Goal: Task Accomplishment & Management: Manage account settings

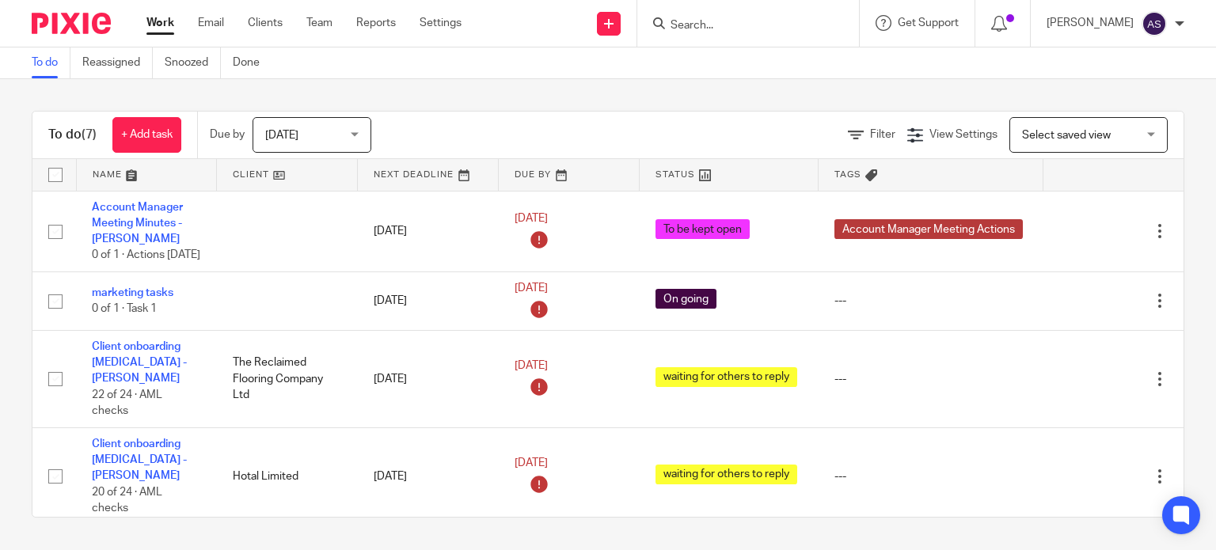
click at [715, 21] on input "Search" at bounding box center [740, 26] width 142 height 14
click at [773, 29] on input "Search" at bounding box center [740, 26] width 142 height 14
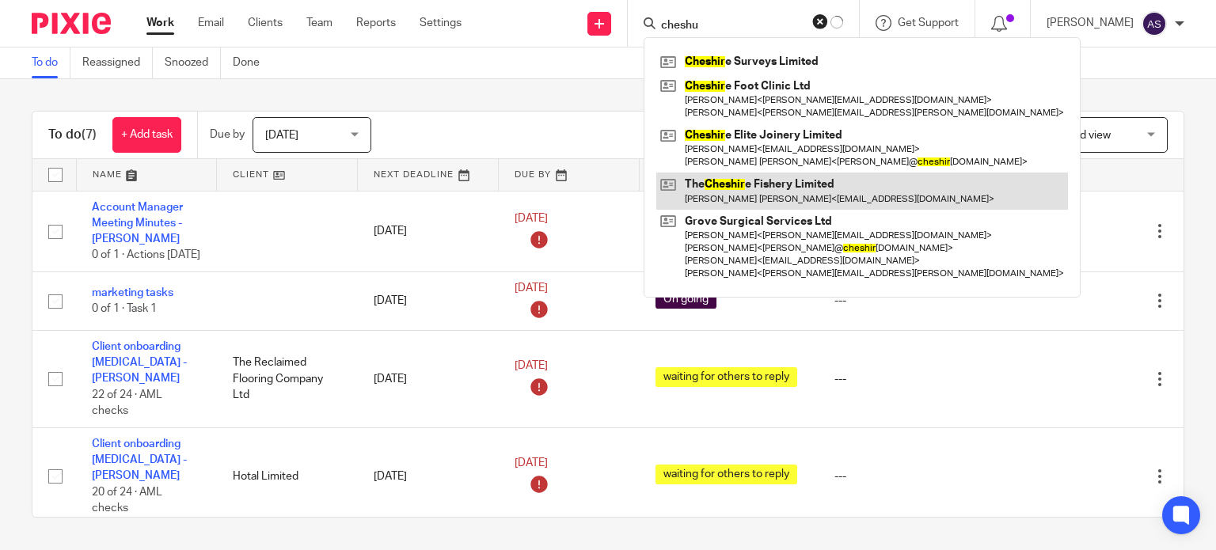
type input "cheshu"
click at [789, 196] on link at bounding box center [862, 191] width 412 height 36
click at [792, 195] on link at bounding box center [862, 191] width 412 height 36
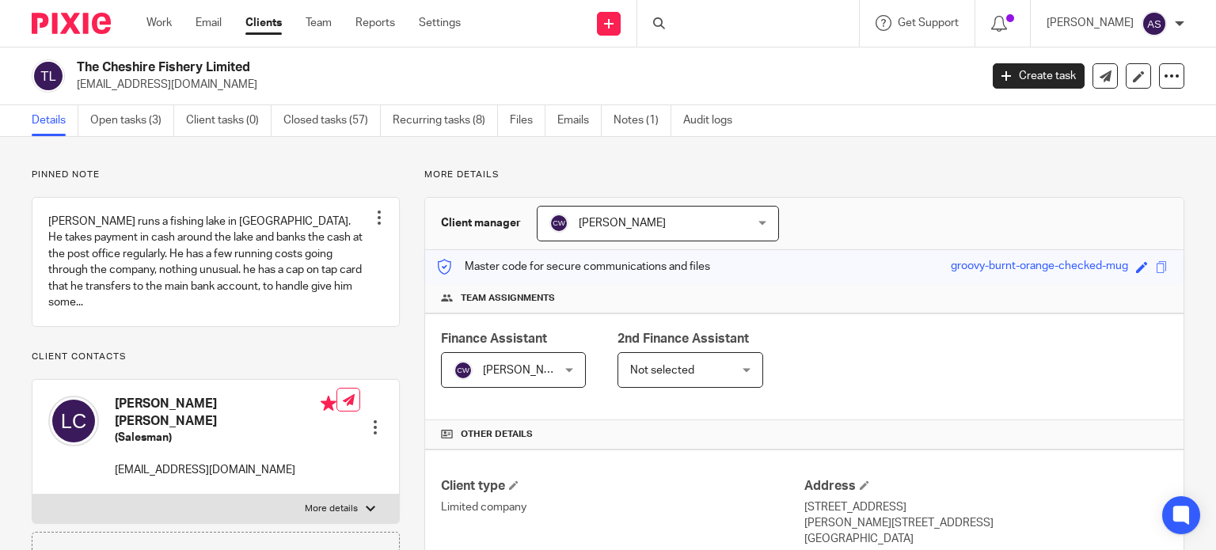
click at [524, 370] on span "Claire Willmott" at bounding box center [526, 370] width 87 height 11
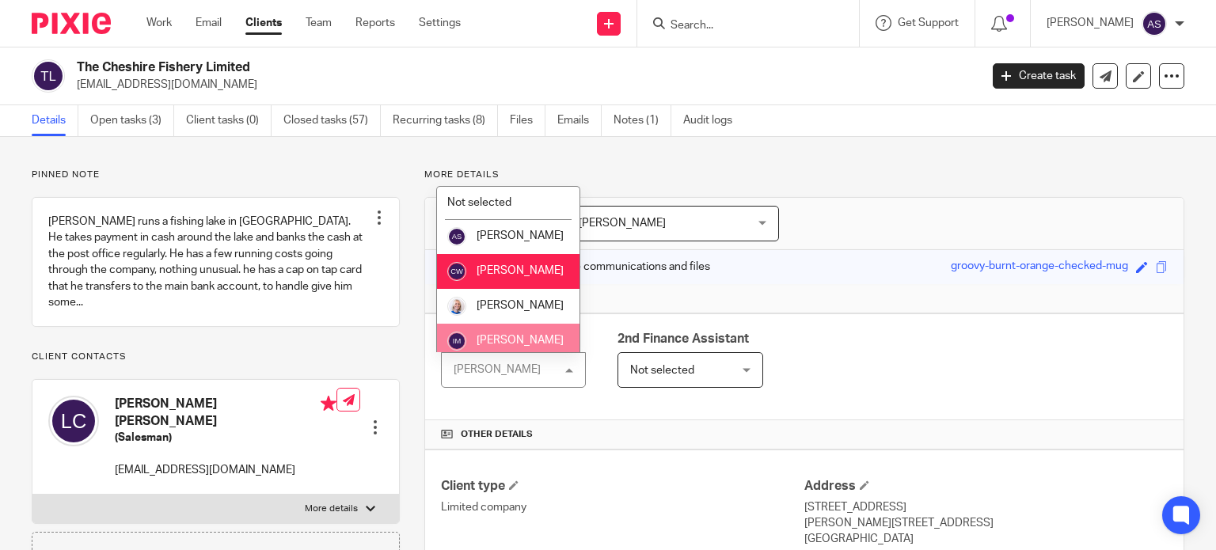
click at [522, 332] on li "Ian Mochan" at bounding box center [508, 341] width 142 height 35
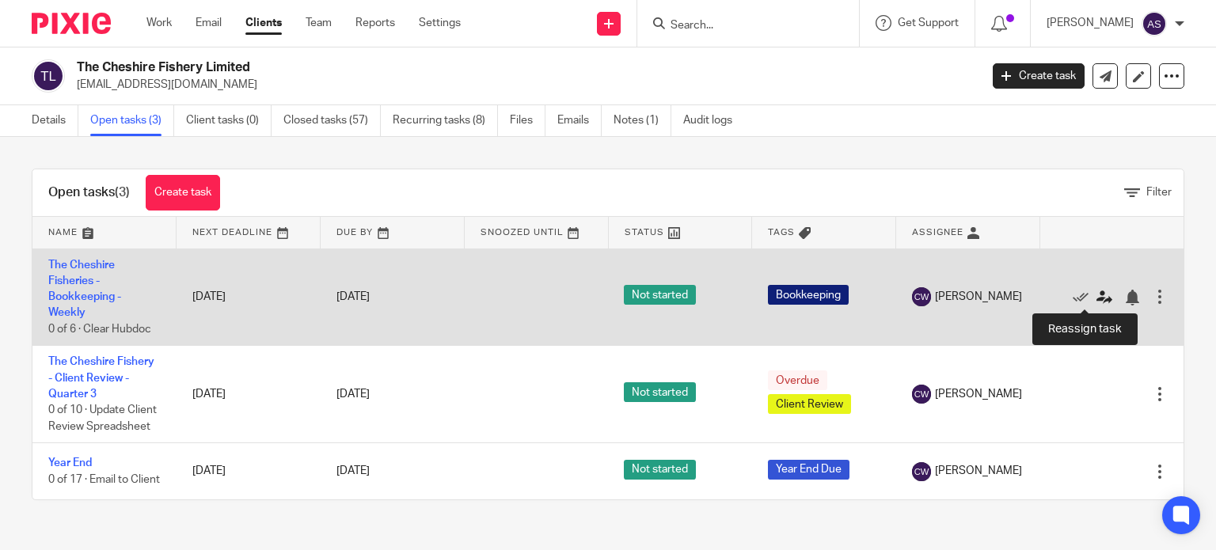
click at [1096, 296] on icon at bounding box center [1104, 298] width 16 height 16
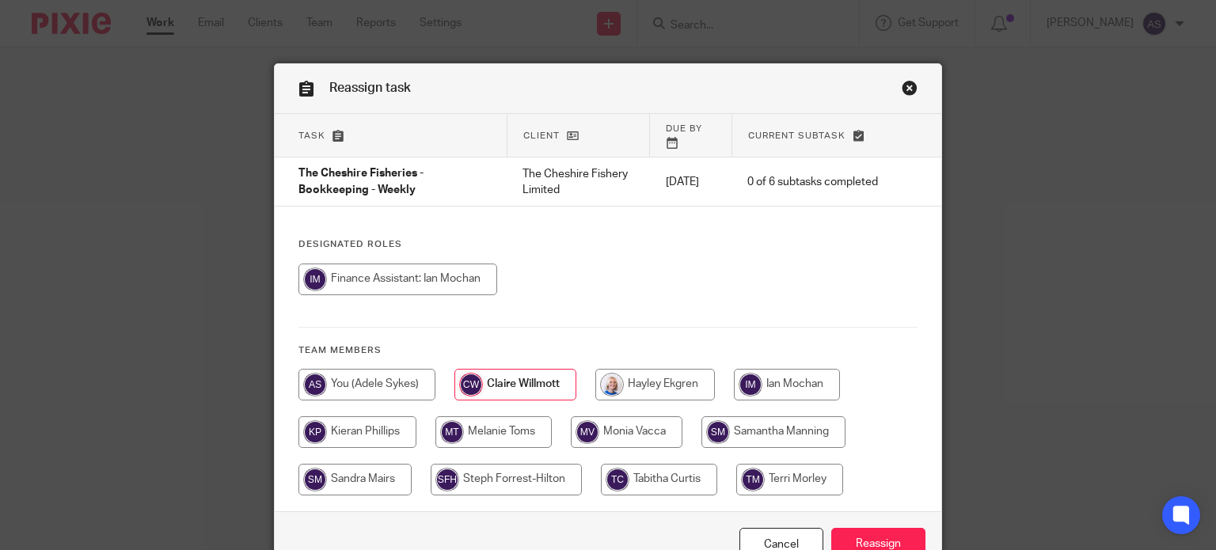
click at [807, 370] on input "radio" at bounding box center [787, 385] width 106 height 32
radio input "true"
click at [868, 529] on input "Reassign" at bounding box center [878, 545] width 94 height 34
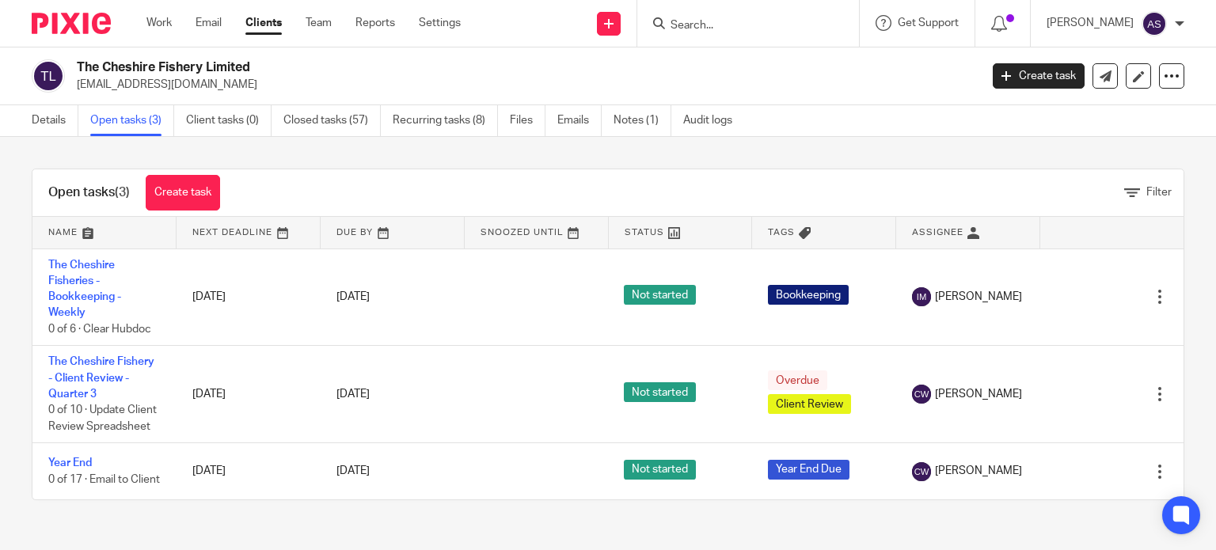
click at [725, 23] on input "Search" at bounding box center [740, 26] width 142 height 14
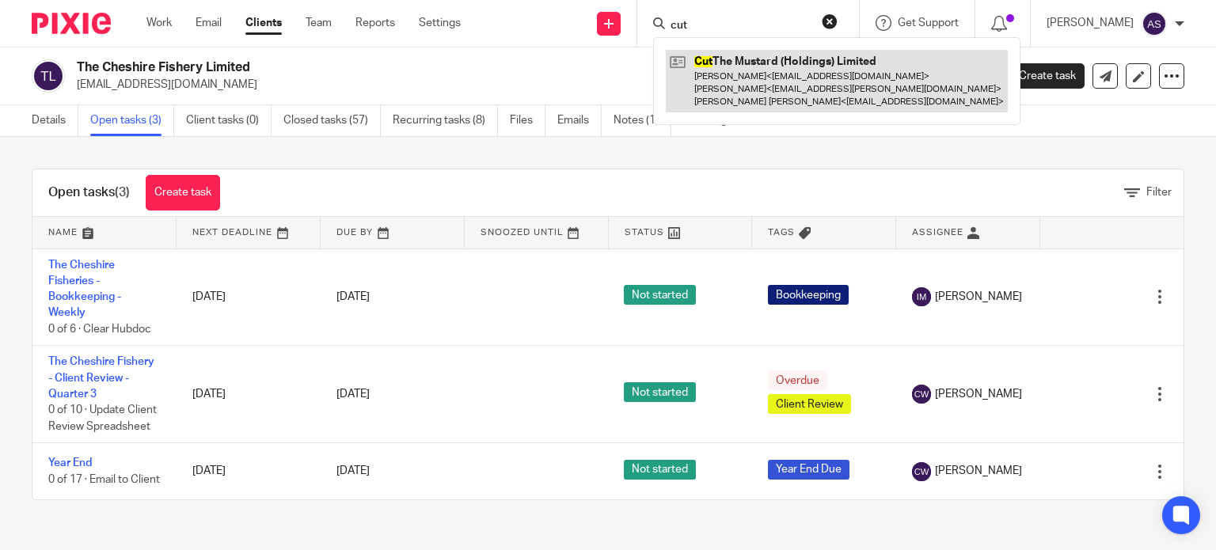
type input "cut"
click at [788, 75] on link at bounding box center [837, 81] width 342 height 63
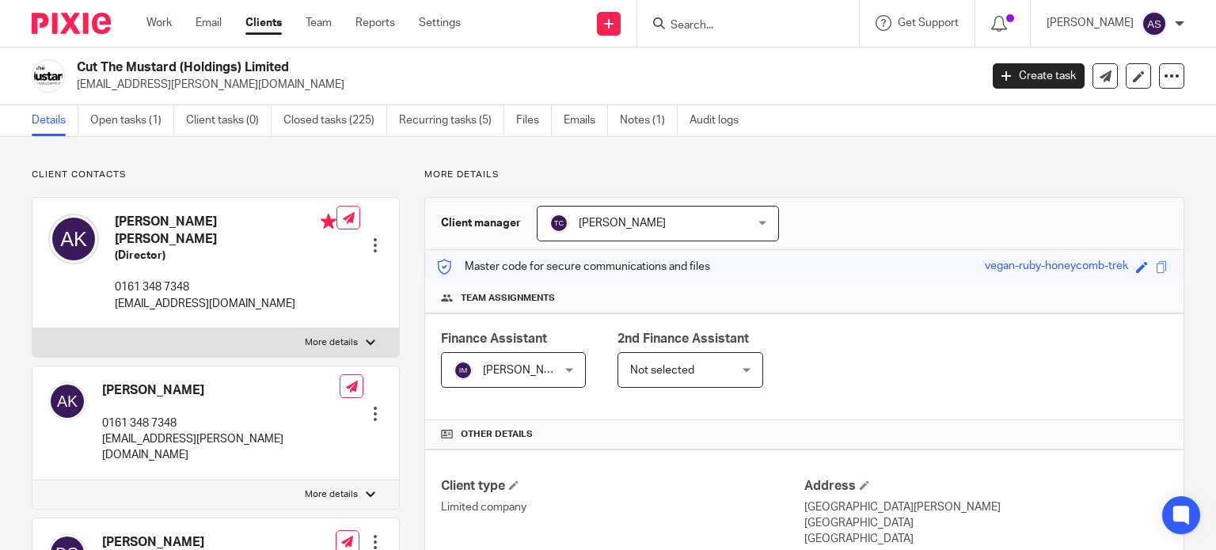
click at [731, 28] on input "Search" at bounding box center [740, 26] width 142 height 14
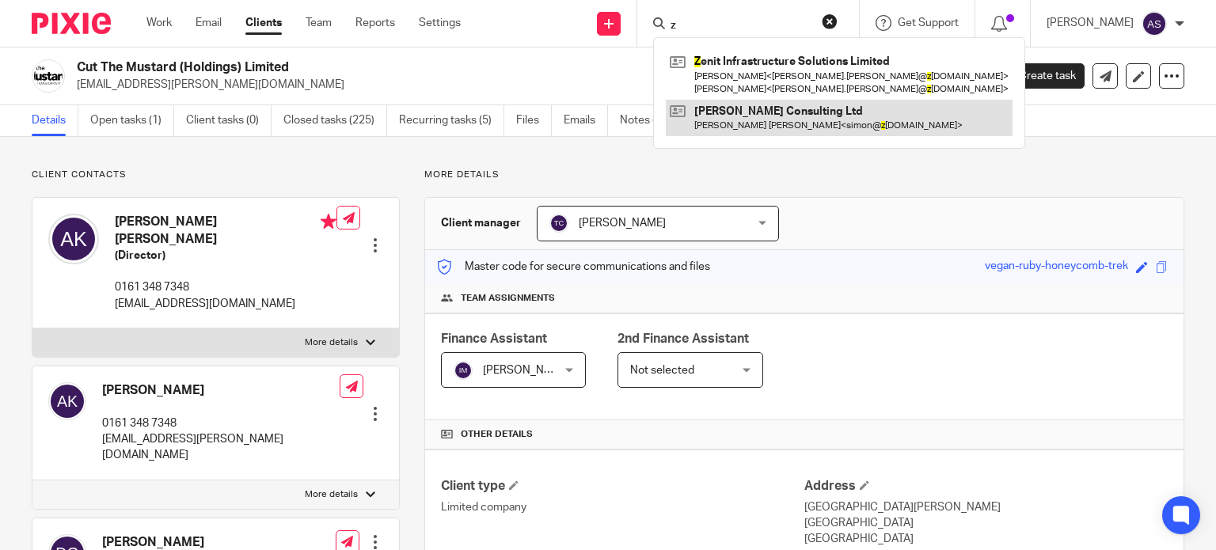
type input "z"
click at [784, 121] on link at bounding box center [839, 118] width 347 height 36
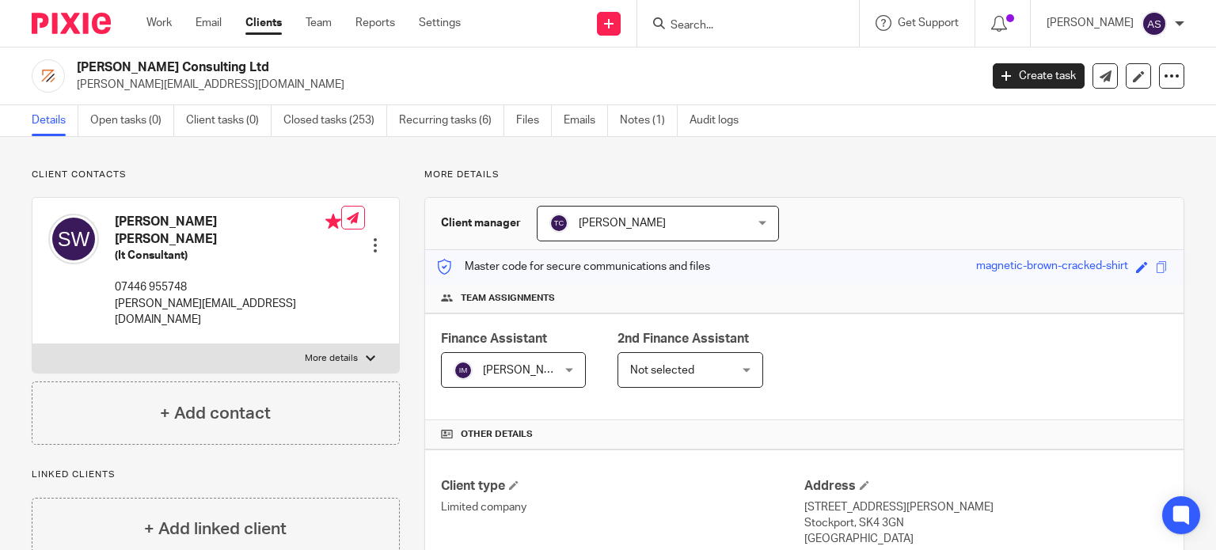
click at [731, 28] on input "Search" at bounding box center [740, 26] width 142 height 14
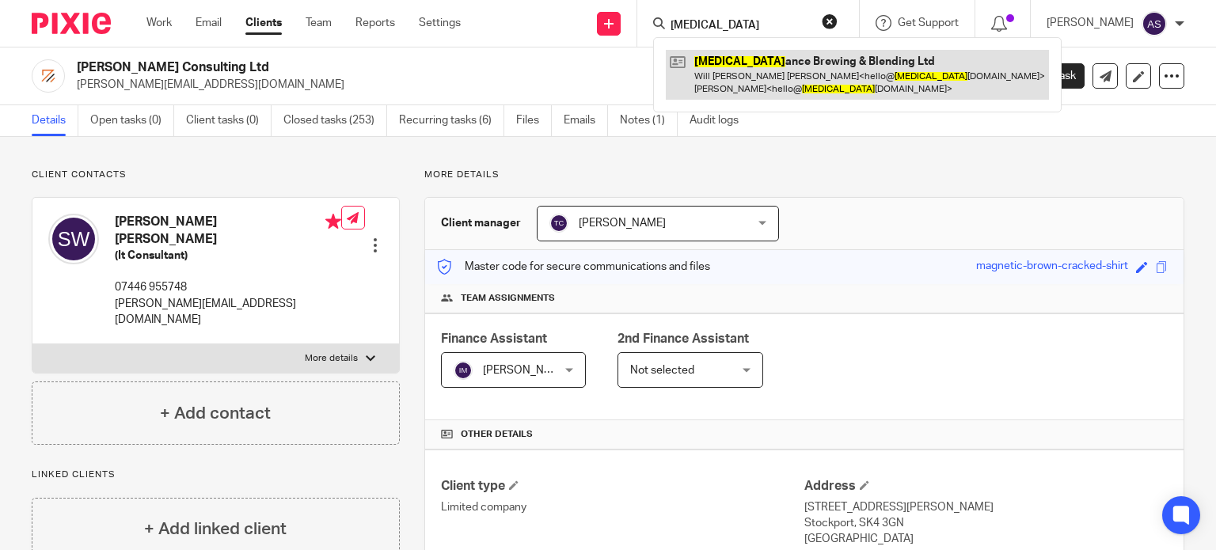
type input "bal"
click at [768, 63] on link at bounding box center [857, 74] width 383 height 49
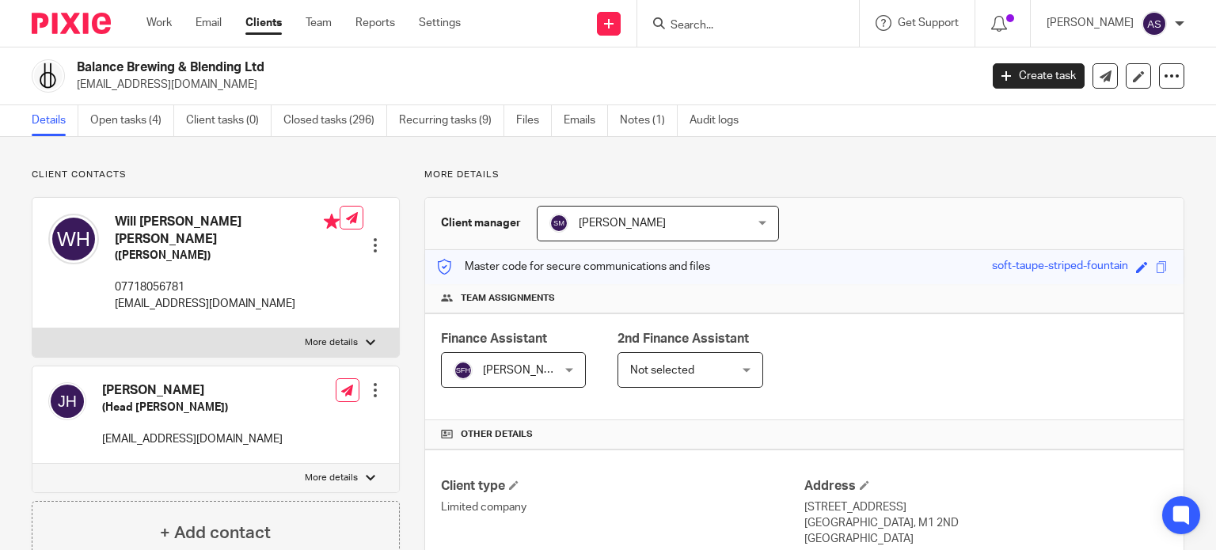
click at [524, 365] on span "[PERSON_NAME]" at bounding box center [526, 370] width 87 height 11
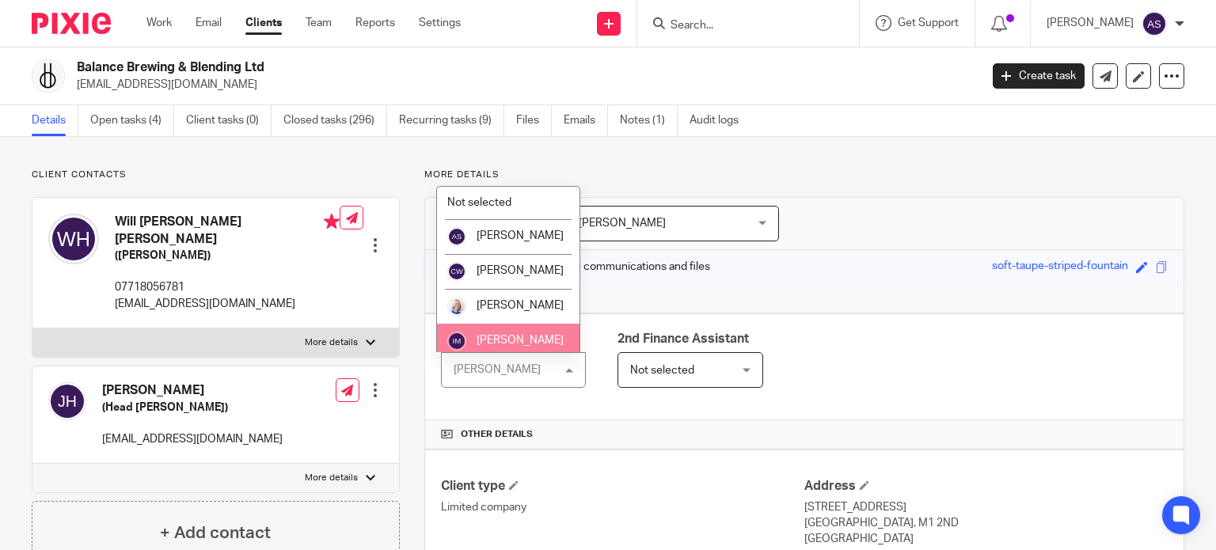
click at [513, 330] on li "[PERSON_NAME]" at bounding box center [508, 341] width 142 height 35
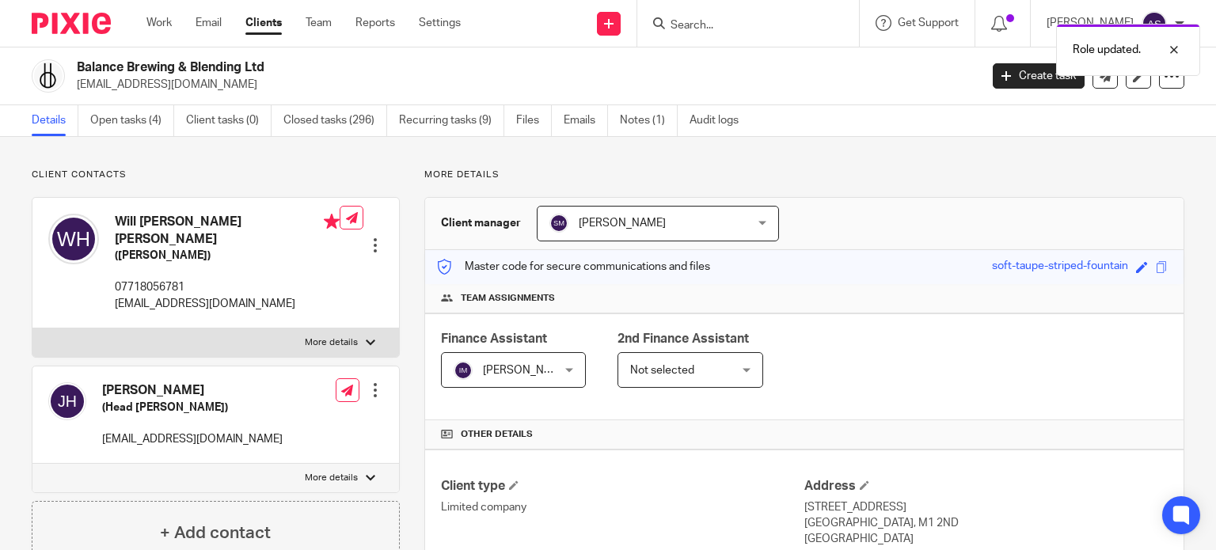
click at [611, 229] on span "[PERSON_NAME]" at bounding box center [640, 223] width 183 height 33
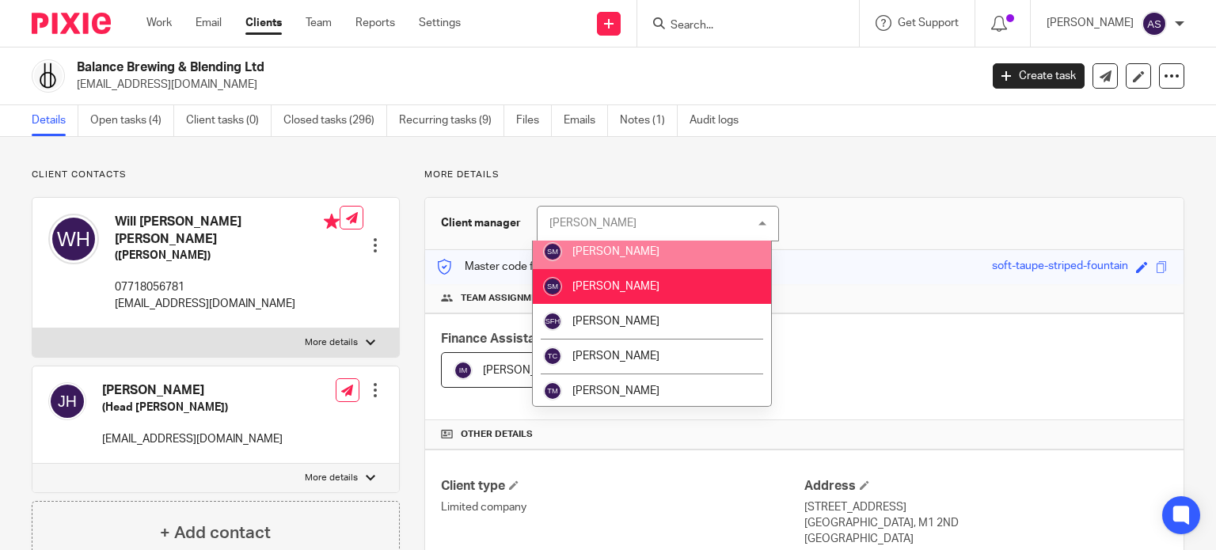
scroll to position [252, 0]
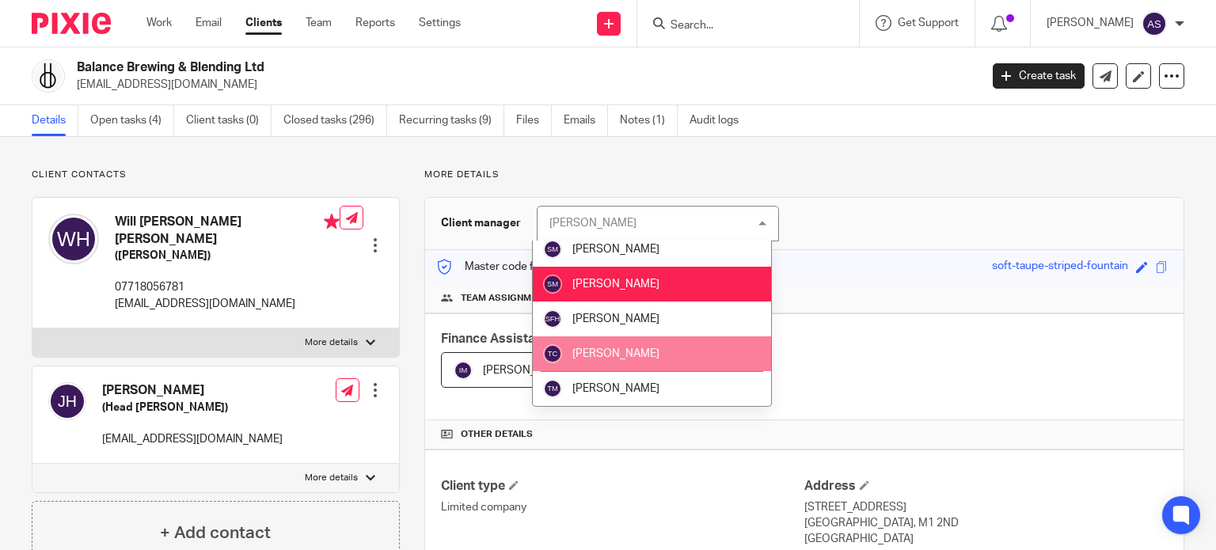
click at [652, 351] on li "[PERSON_NAME]" at bounding box center [652, 353] width 238 height 35
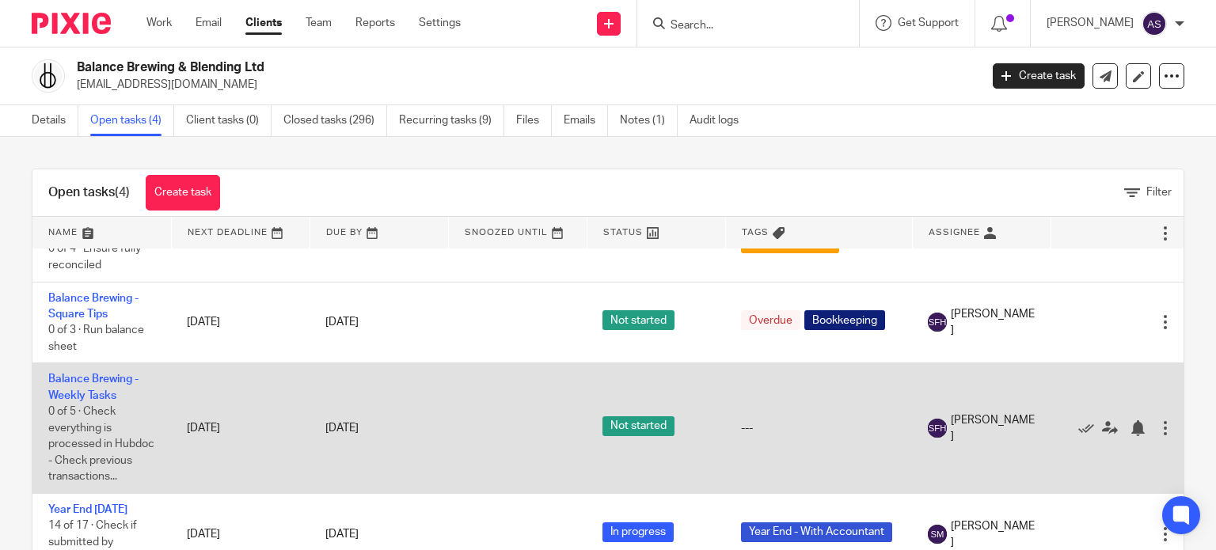
scroll to position [111, 0]
click at [1108, 420] on icon at bounding box center [1110, 428] width 16 height 16
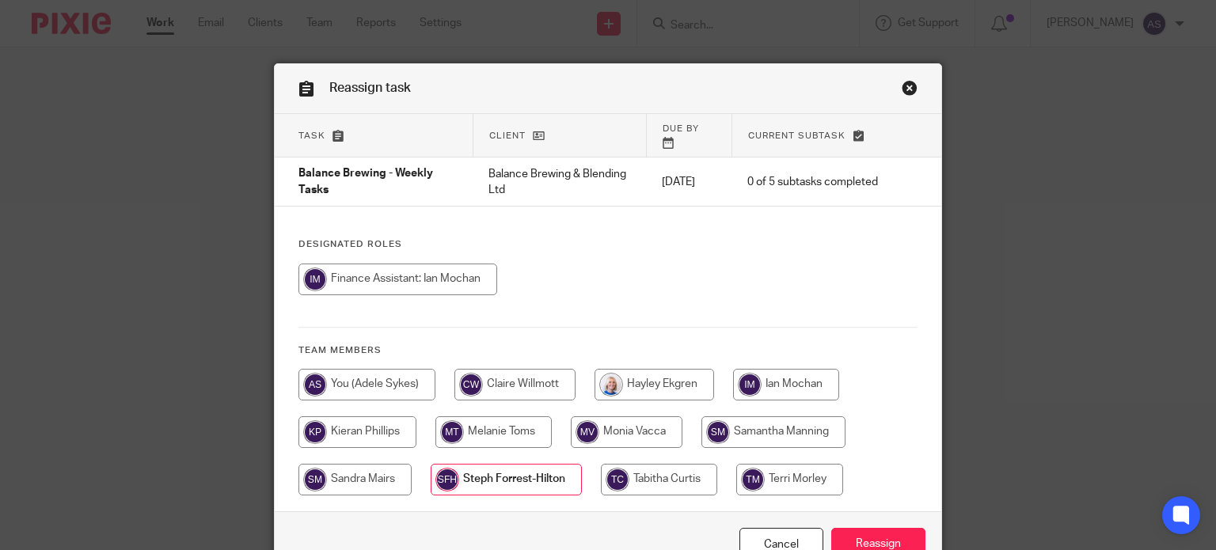
click at [807, 374] on input "radio" at bounding box center [786, 385] width 106 height 32
radio input "true"
click at [880, 531] on input "Reassign" at bounding box center [878, 545] width 94 height 34
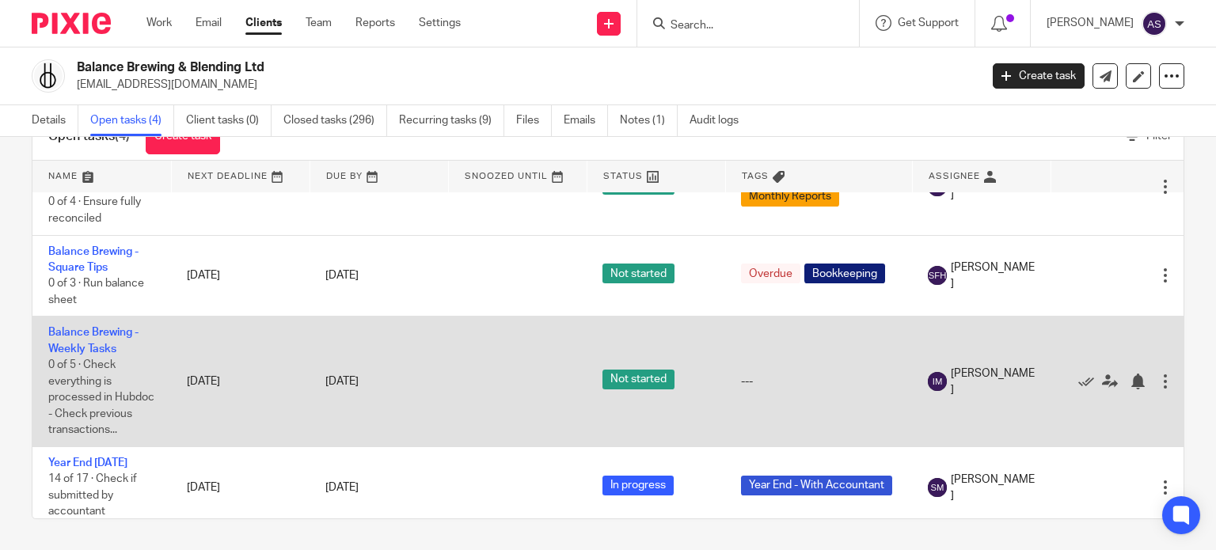
scroll to position [32, 0]
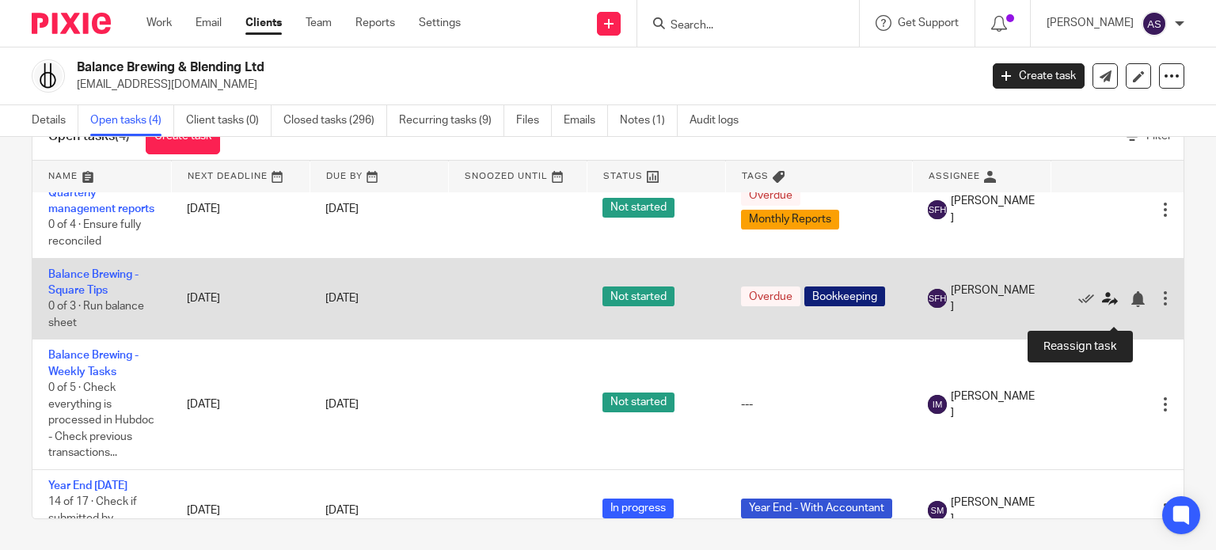
click at [1110, 307] on icon at bounding box center [1110, 299] width 16 height 16
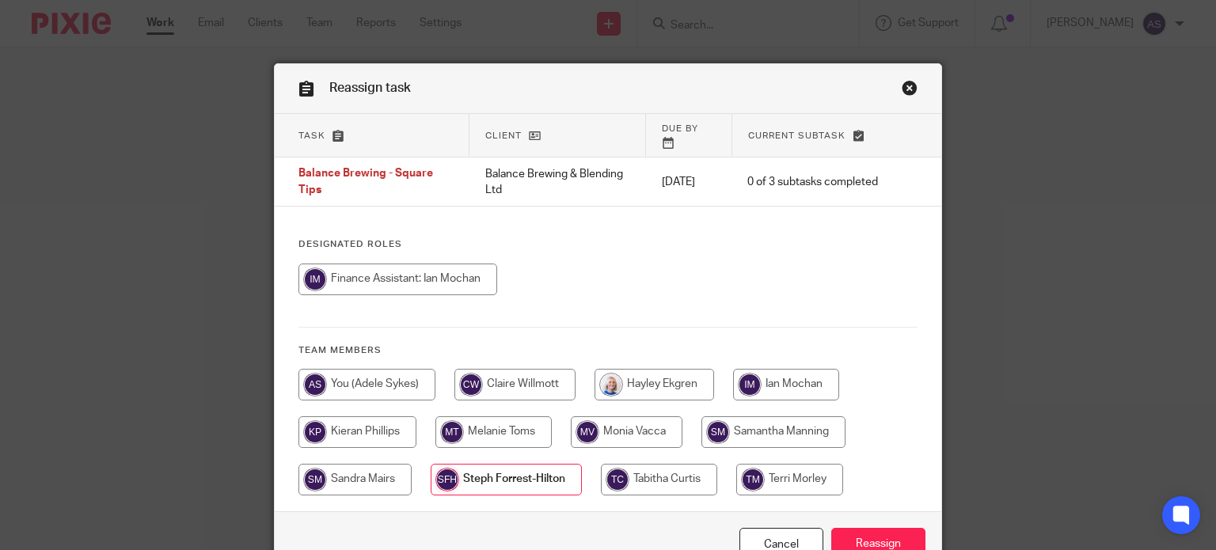
click at [783, 369] on input "radio" at bounding box center [786, 385] width 106 height 32
radio input "true"
click at [891, 535] on input "Reassign" at bounding box center [878, 545] width 94 height 34
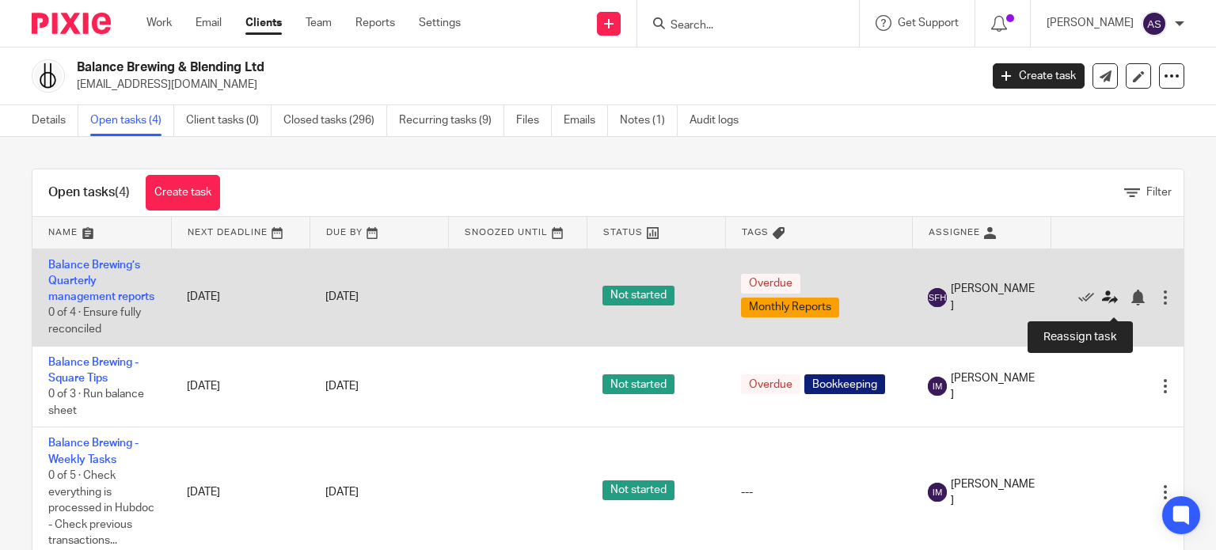
click at [1106, 304] on icon at bounding box center [1110, 298] width 16 height 16
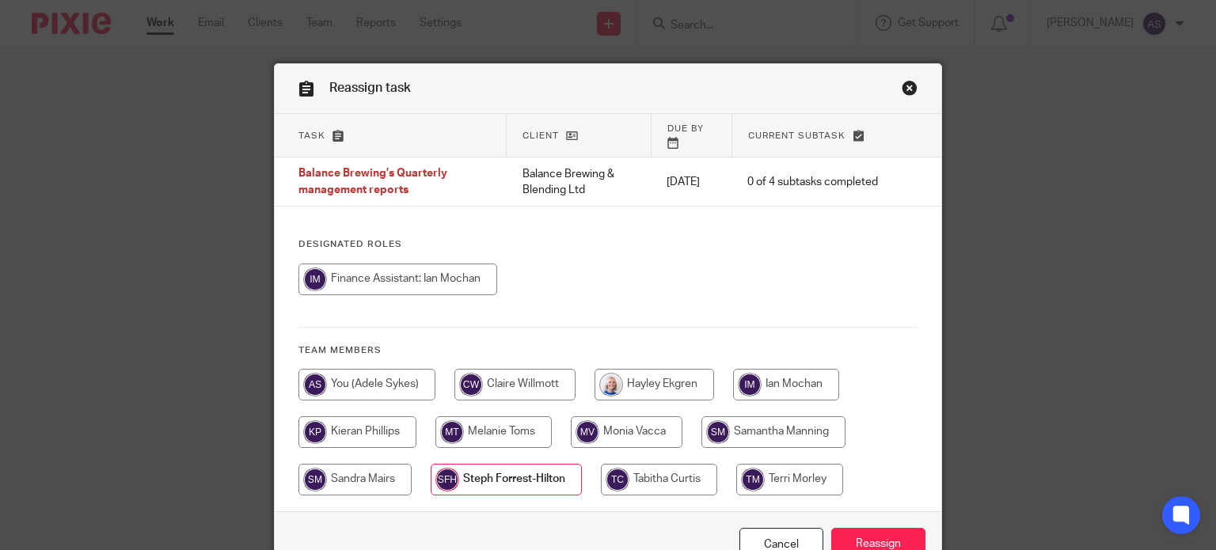
click at [807, 354] on div "Designated Roles Team members" at bounding box center [608, 374] width 667 height 272
click at [814, 373] on input "radio" at bounding box center [786, 385] width 106 height 32
radio input "true"
drag, startPoint x: 891, startPoint y: 512, endPoint x: 888, endPoint y: 522, distance: 10.0
click at [890, 518] on div "Cancel Reassign" at bounding box center [608, 544] width 667 height 66
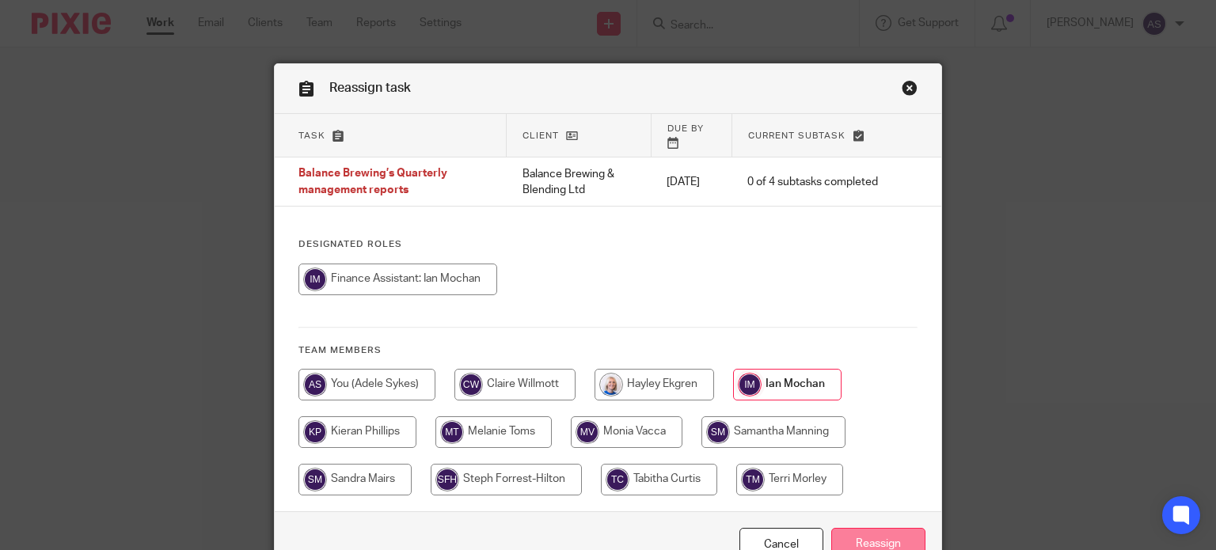
click at [887, 528] on input "Reassign" at bounding box center [878, 545] width 94 height 34
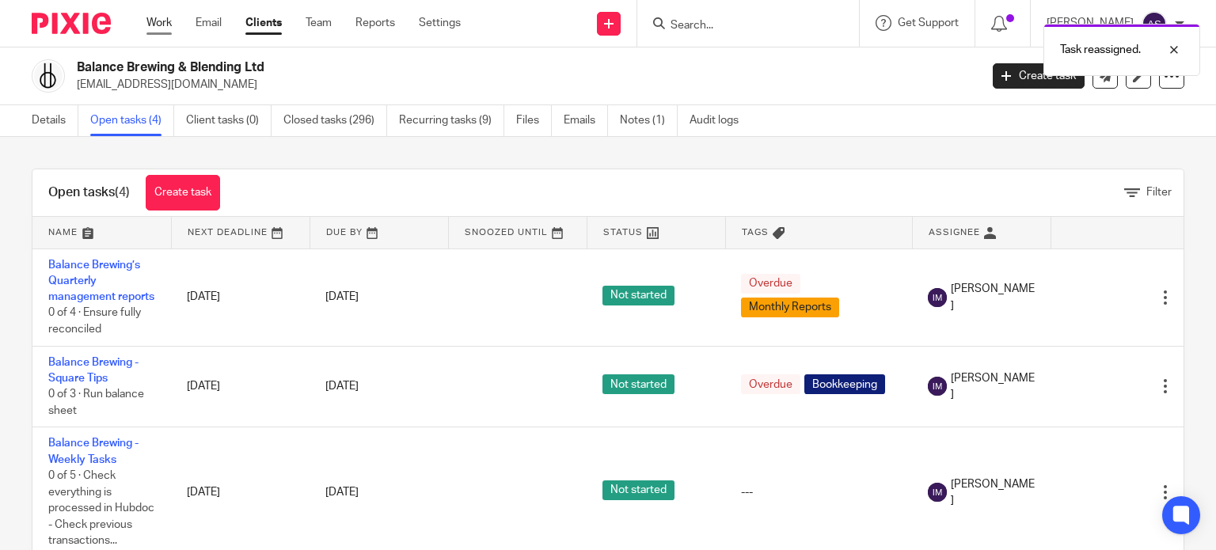
click at [159, 28] on link "Work" at bounding box center [158, 23] width 25 height 16
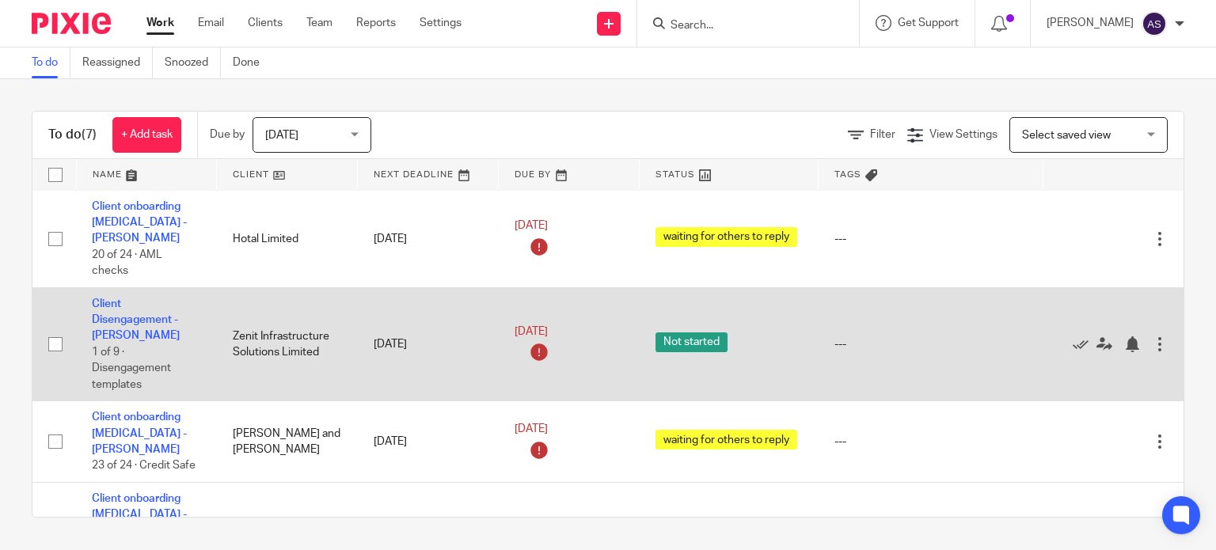
scroll to position [301, 0]
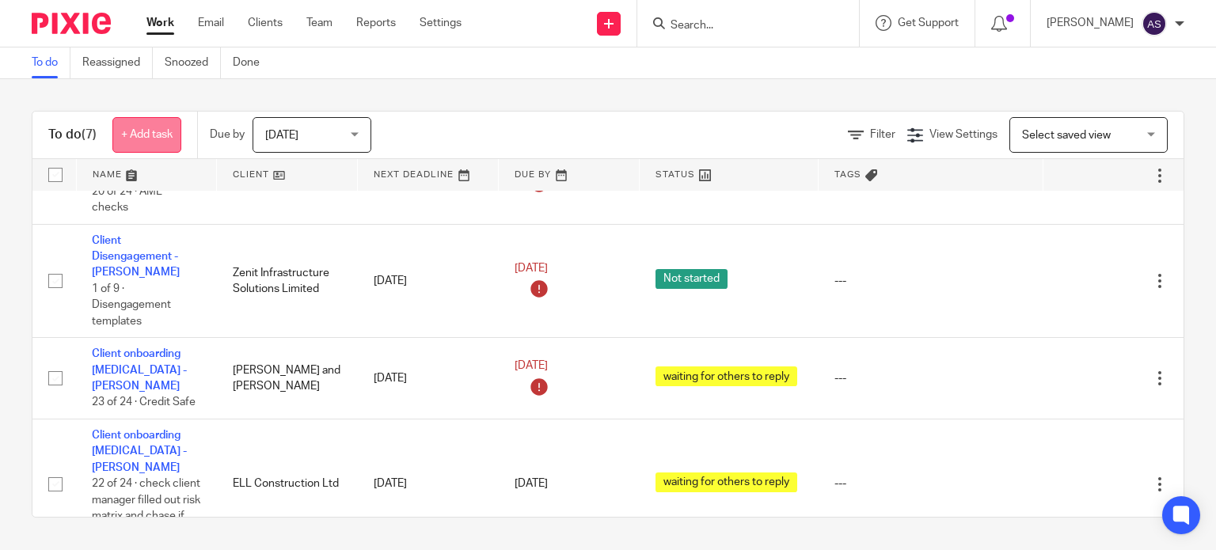
click at [161, 133] on link "+ Add task" at bounding box center [146, 135] width 69 height 36
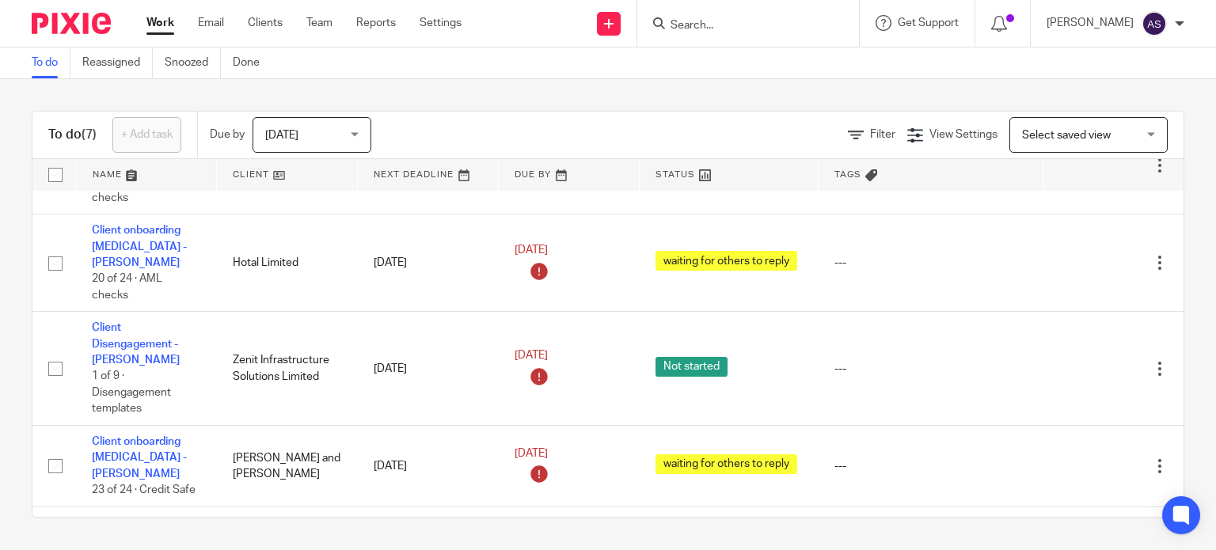
scroll to position [0, 0]
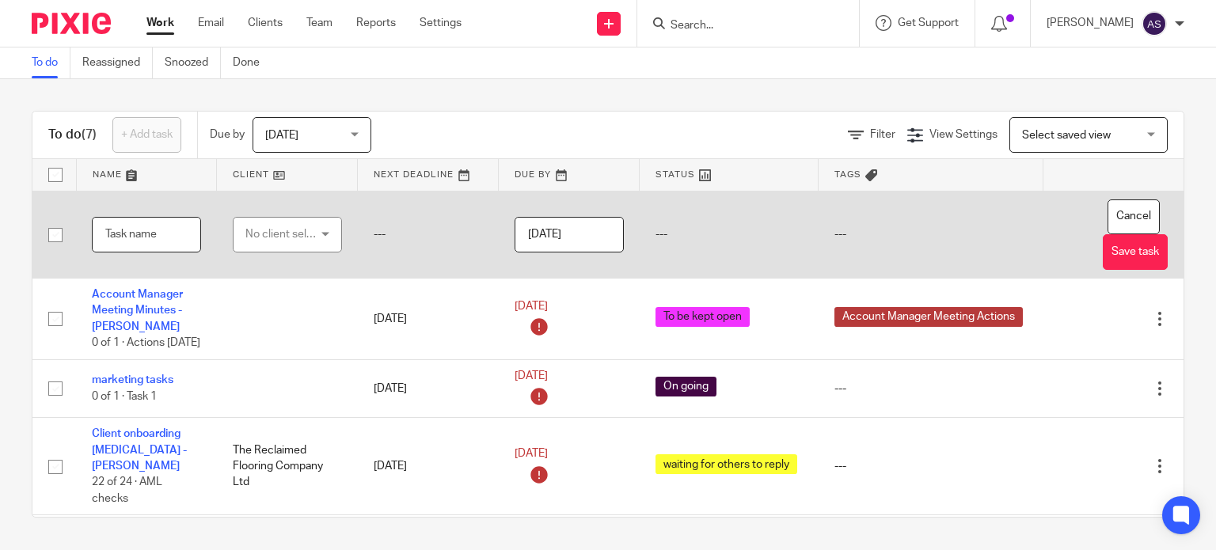
click at [155, 238] on input "text" at bounding box center [146, 235] width 109 height 36
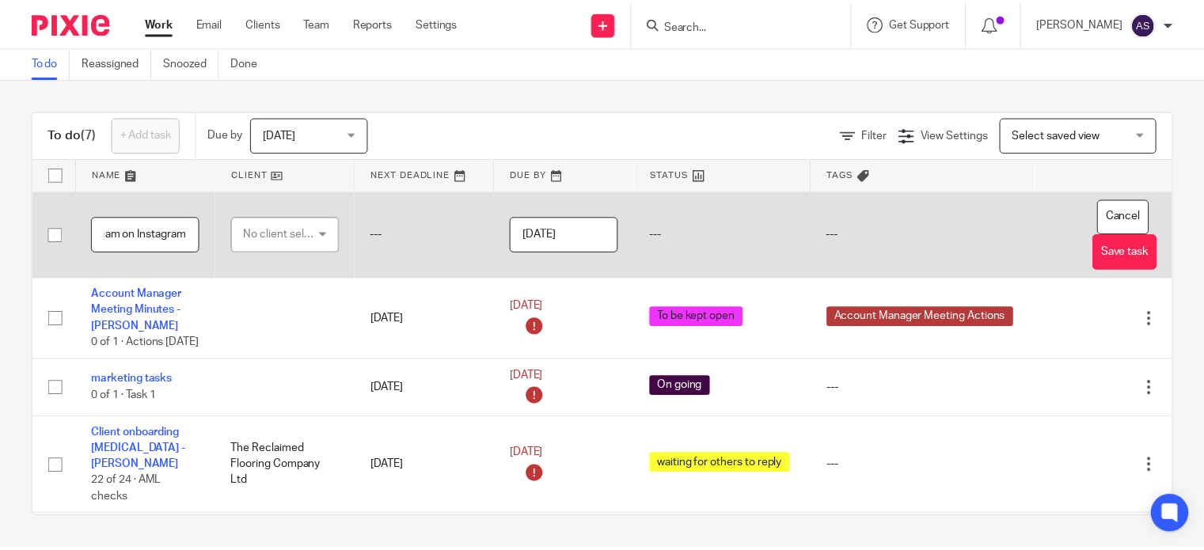
scroll to position [0, 62]
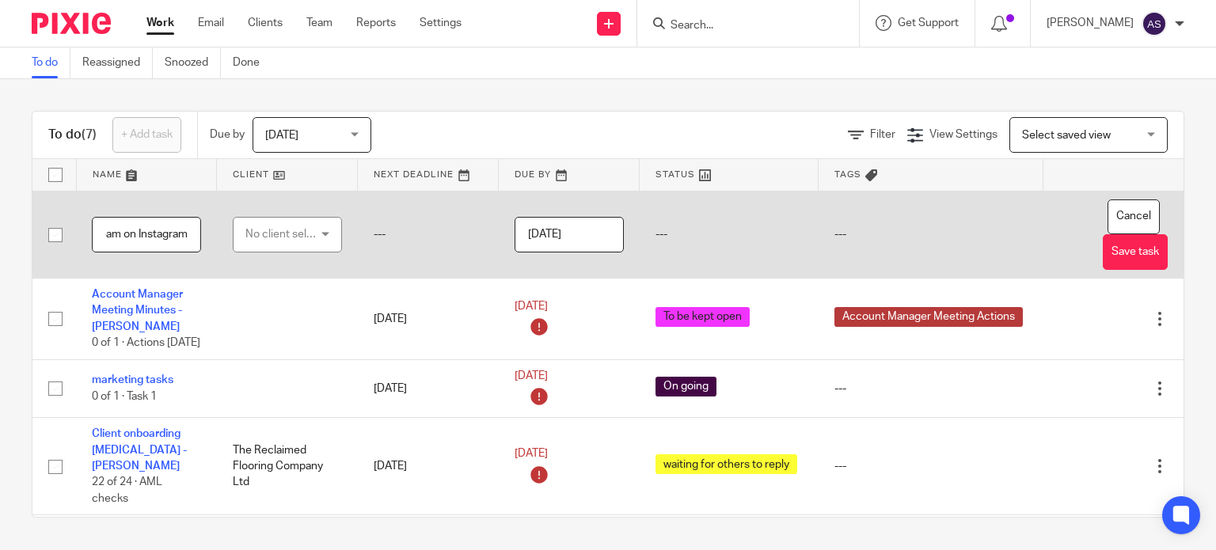
type input "Meet the team on Instagram"
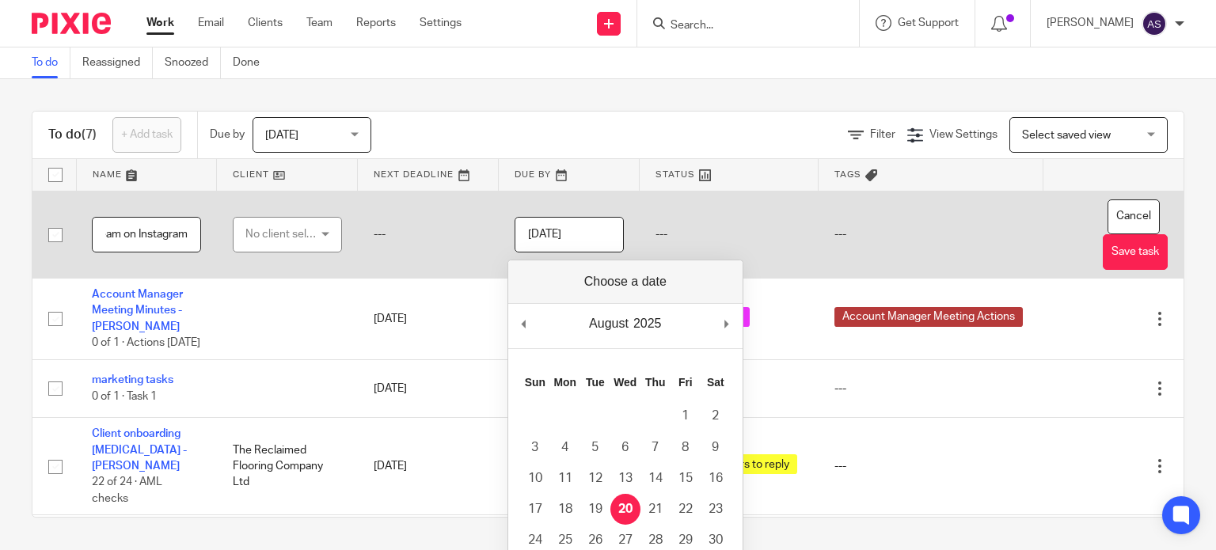
click at [557, 237] on input "[DATE]" at bounding box center [568, 235] width 109 height 36
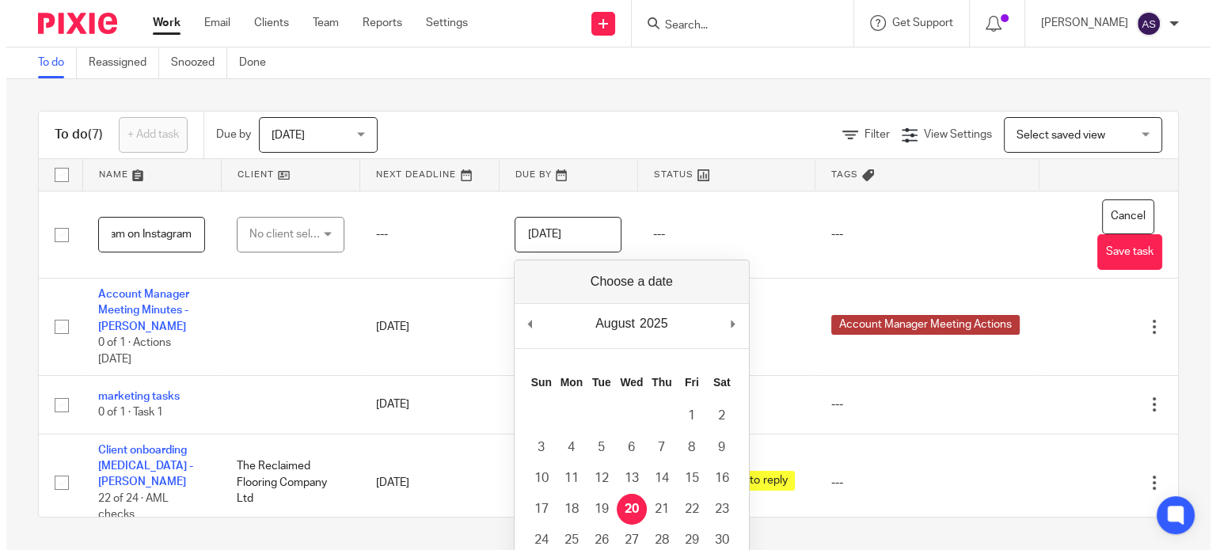
scroll to position [0, 0]
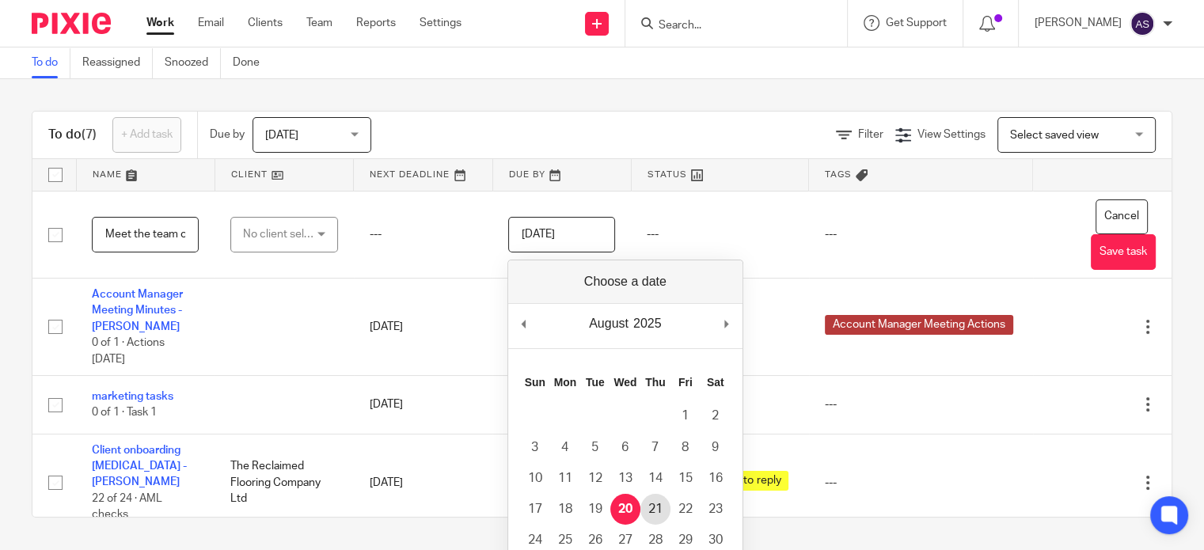
type input "2025-08-21"
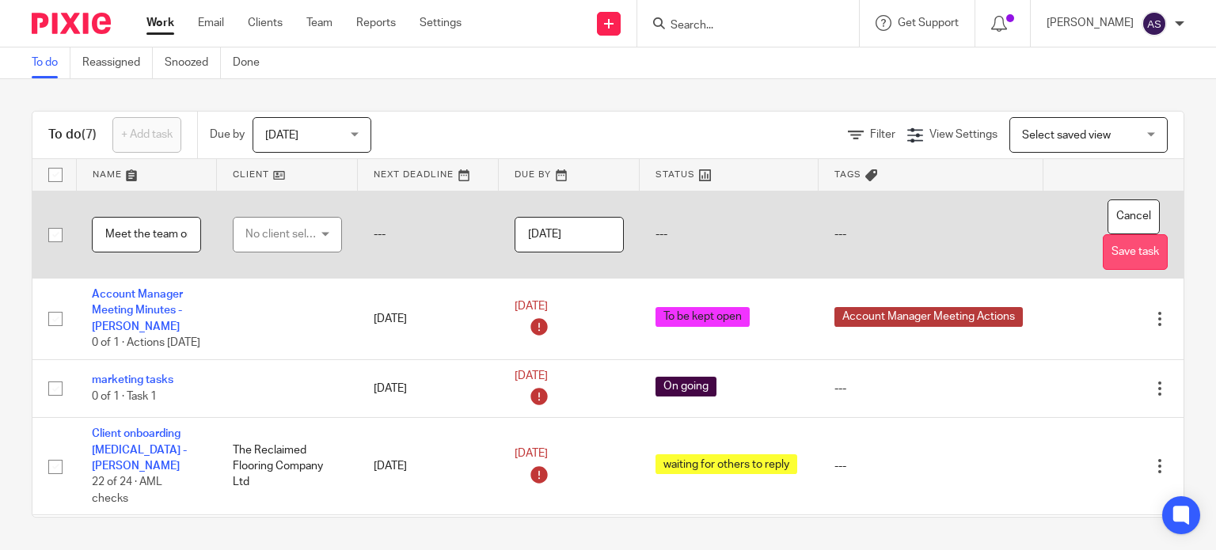
click at [1102, 252] on button "Save task" at bounding box center [1134, 252] width 65 height 36
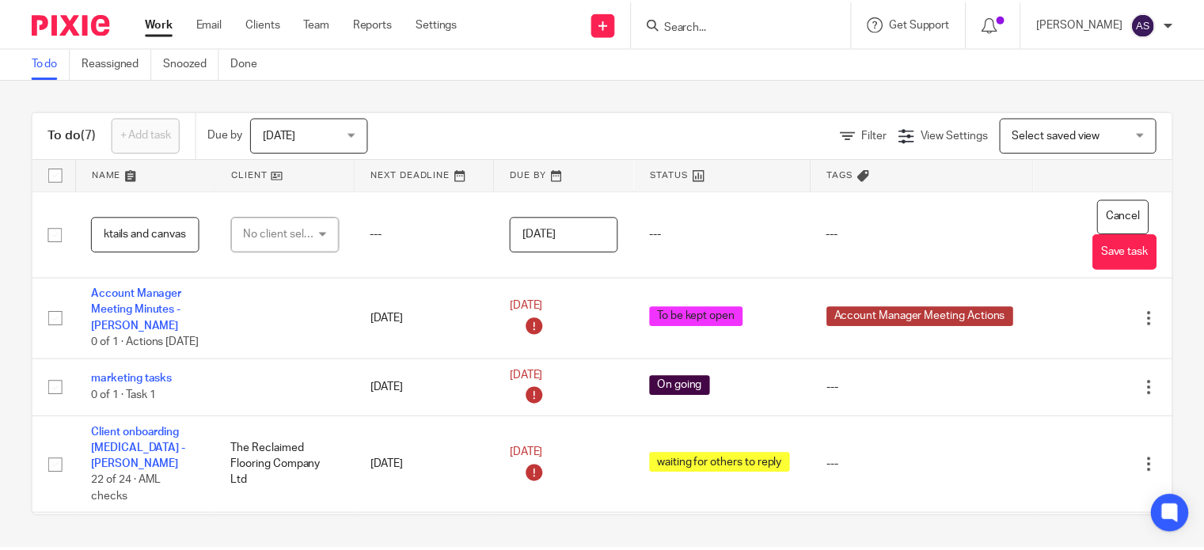
scroll to position [0, 46]
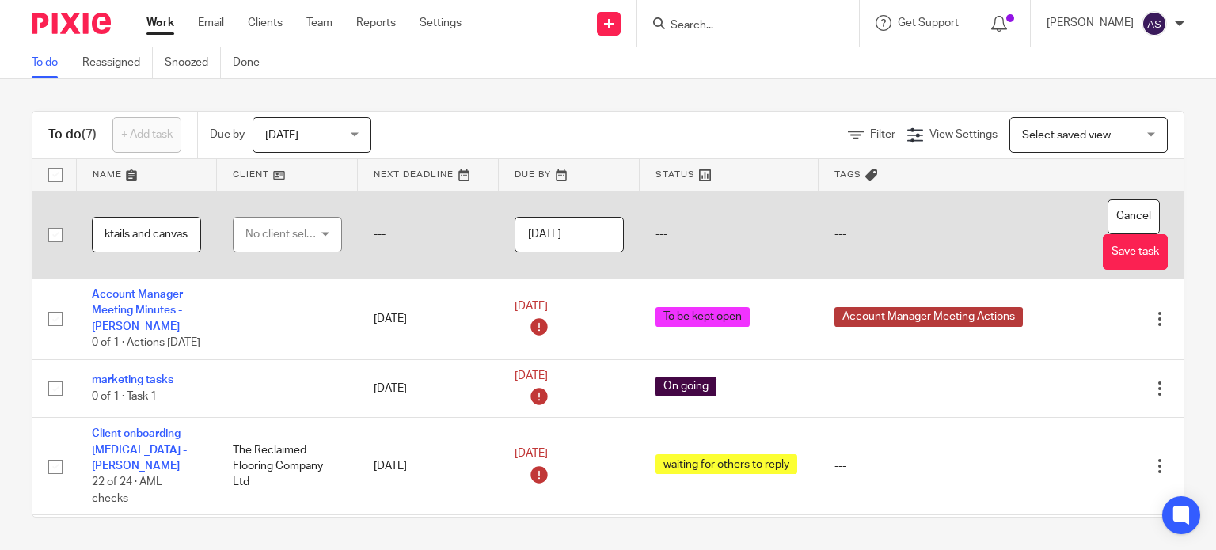
type input "pay cocktails and canvas"
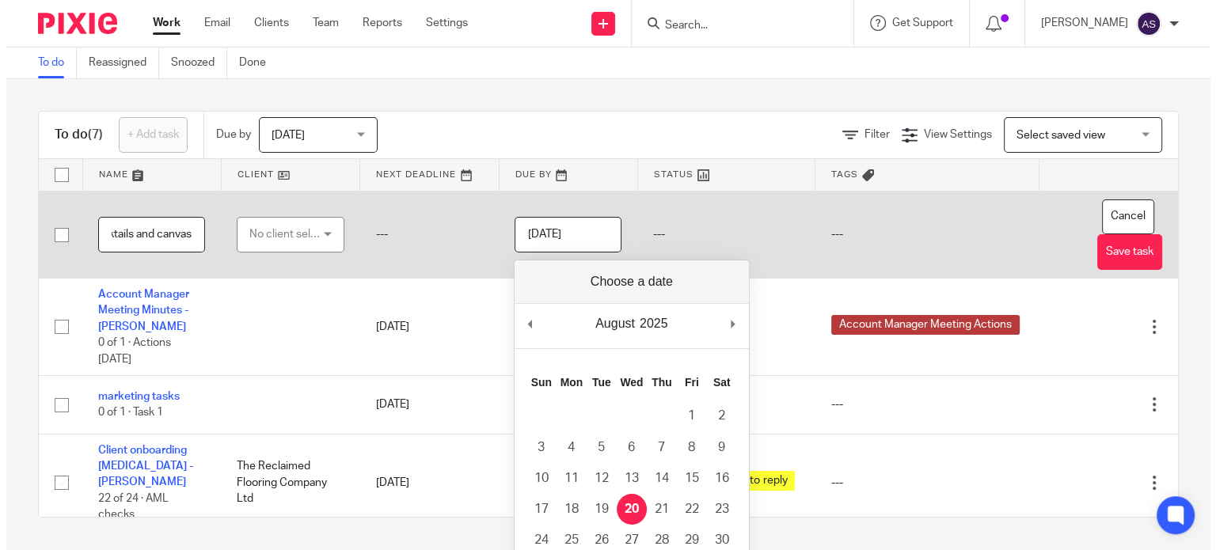
scroll to position [0, 0]
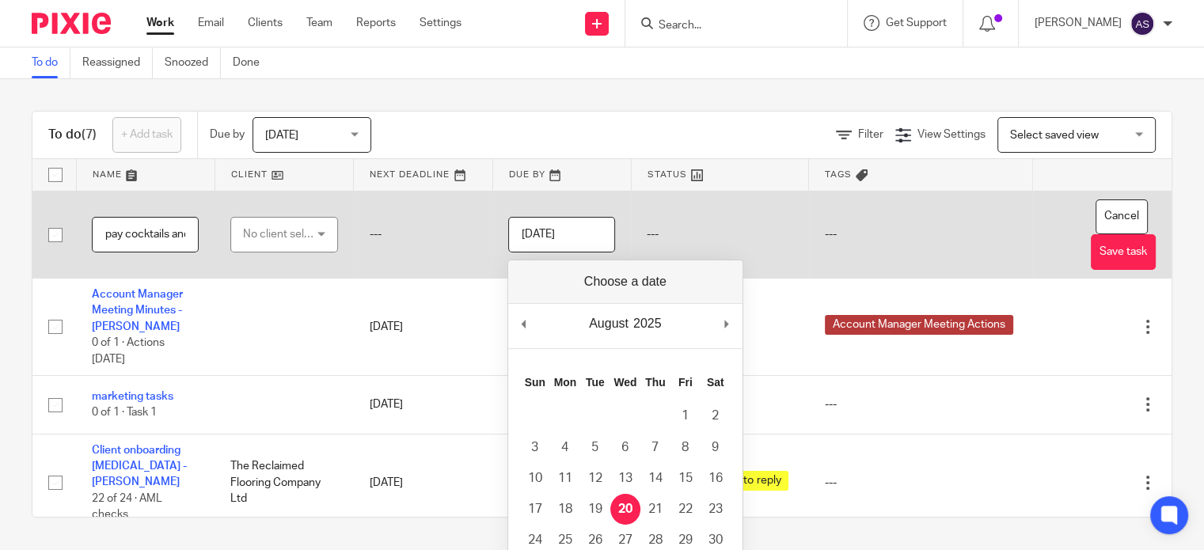
click at [605, 236] on input "2025-08-20" at bounding box center [561, 235] width 107 height 36
click at [576, 249] on input "2025-08-25" at bounding box center [561, 235] width 107 height 36
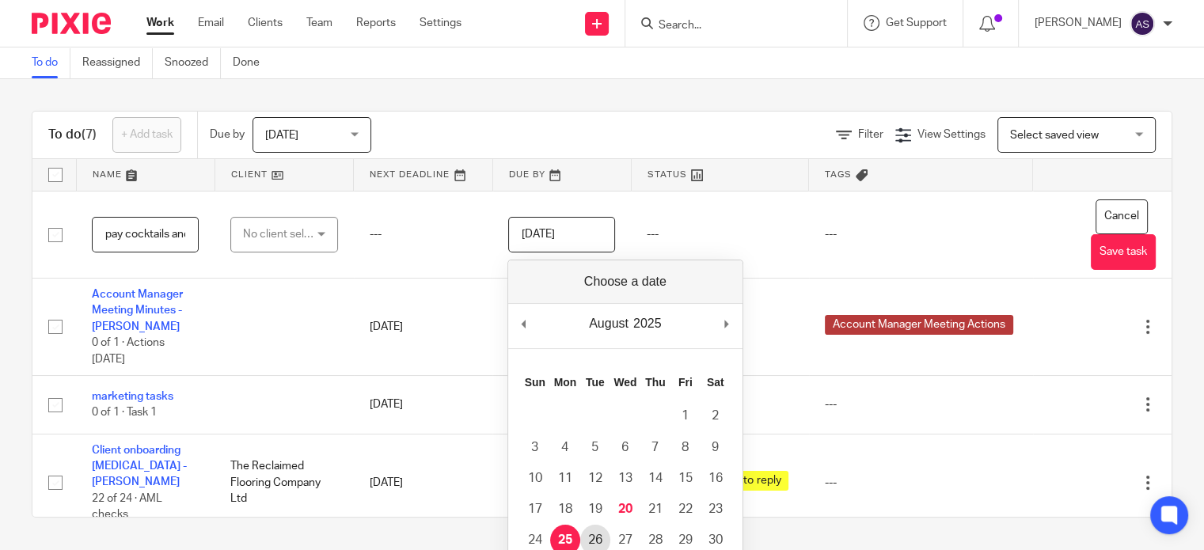
type input "2025-08-26"
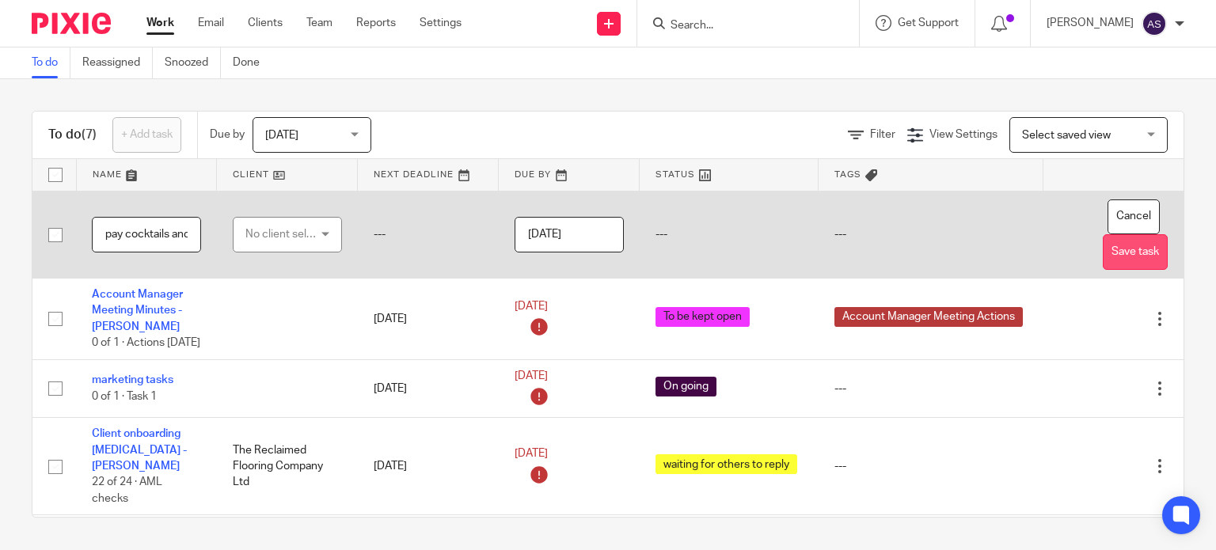
click at [1116, 257] on button "Save task" at bounding box center [1134, 252] width 65 height 36
